Goal: Transaction & Acquisition: Book appointment/travel/reservation

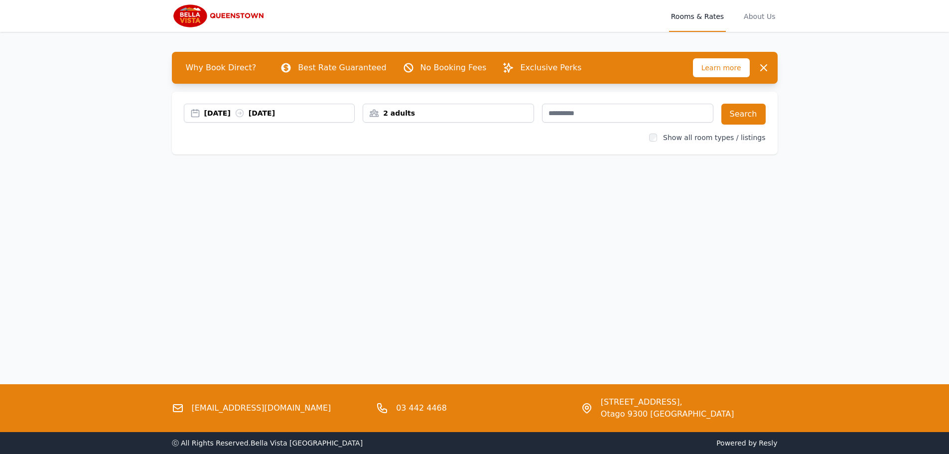
click at [245, 109] on div "[DATE] [DATE]" at bounding box center [279, 113] width 150 height 10
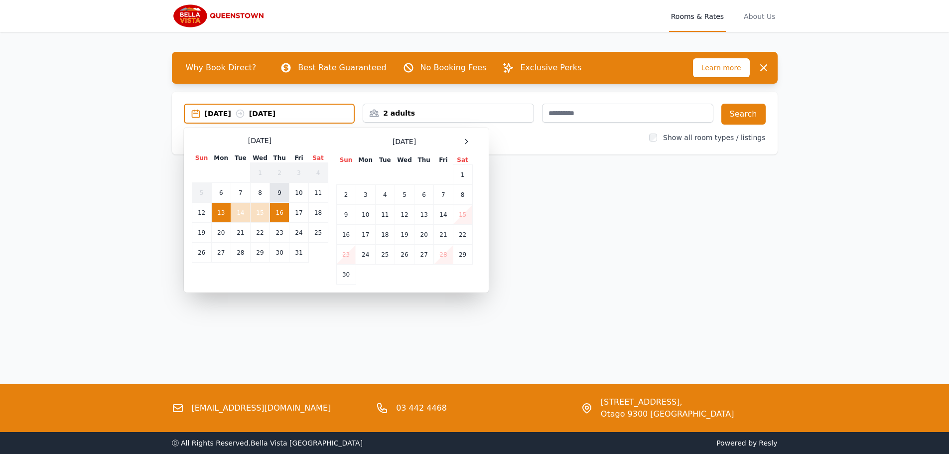
click at [283, 193] on td "9" at bounding box center [279, 193] width 19 height 20
click at [292, 194] on td "10" at bounding box center [298, 193] width 19 height 20
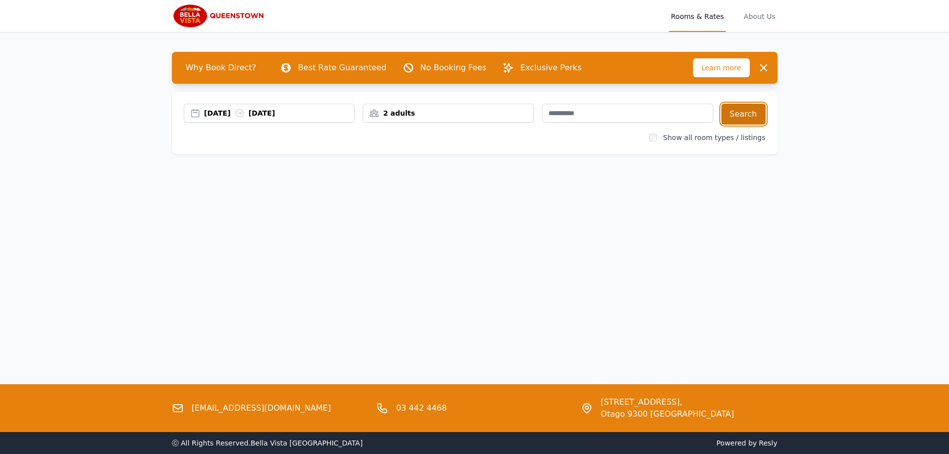
click at [739, 113] on button "Search" at bounding box center [743, 114] width 44 height 21
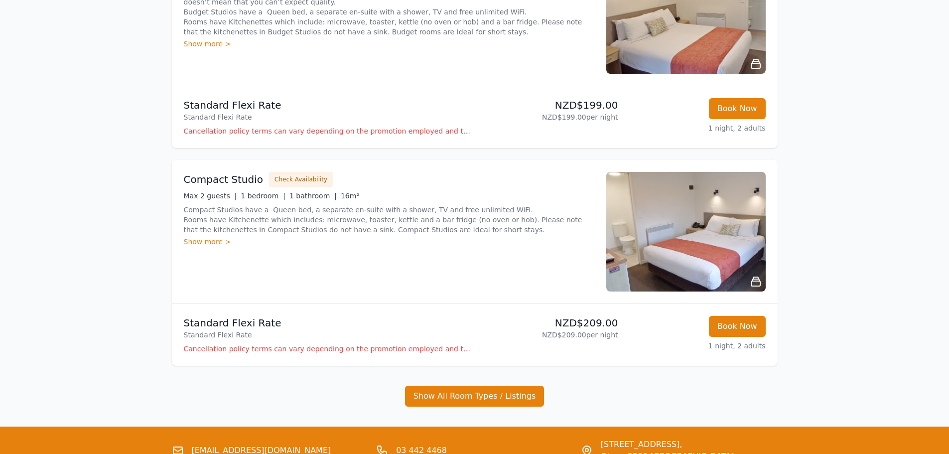
scroll to position [247, 0]
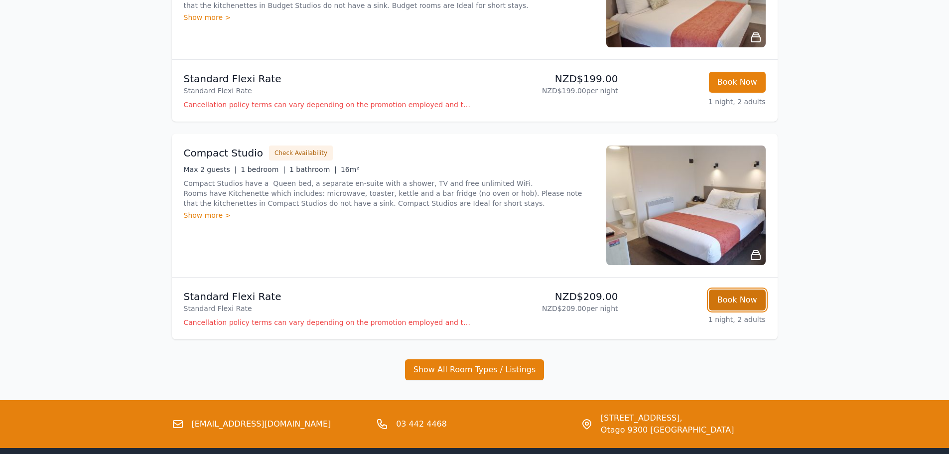
click at [757, 303] on button "Book Now" at bounding box center [737, 299] width 57 height 21
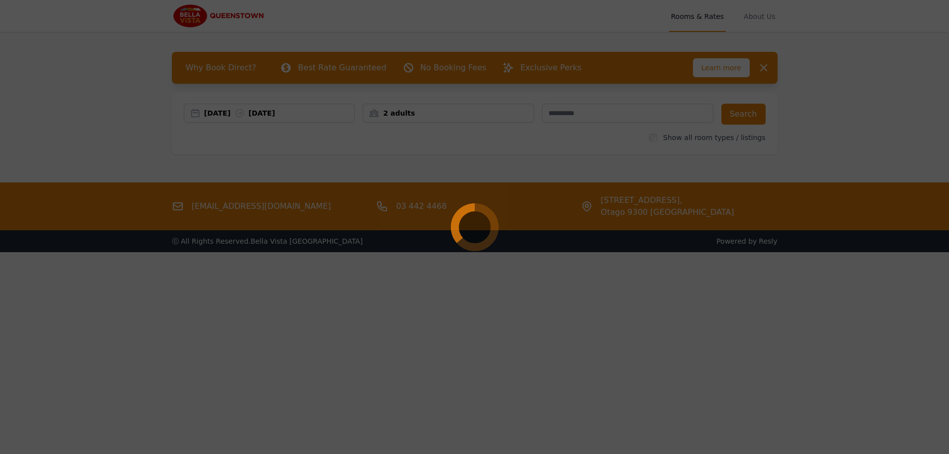
select select "**"
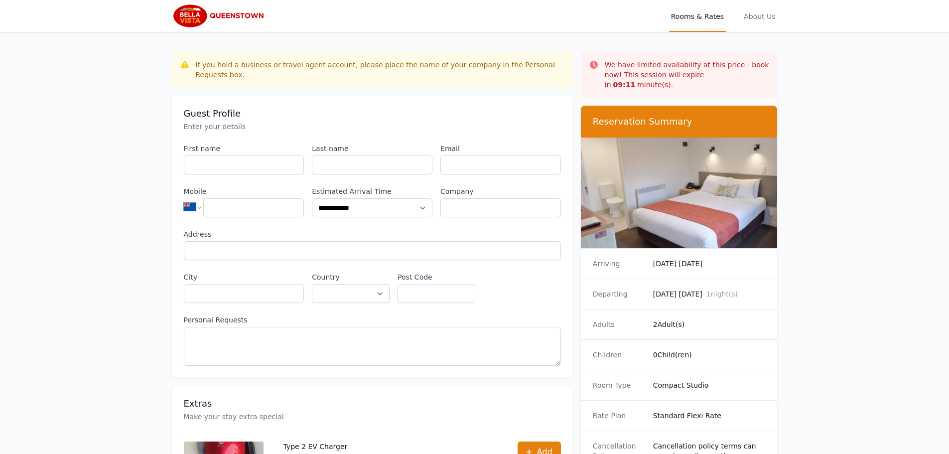
scroll to position [48, 0]
